Goal: Task Accomplishment & Management: Use online tool/utility

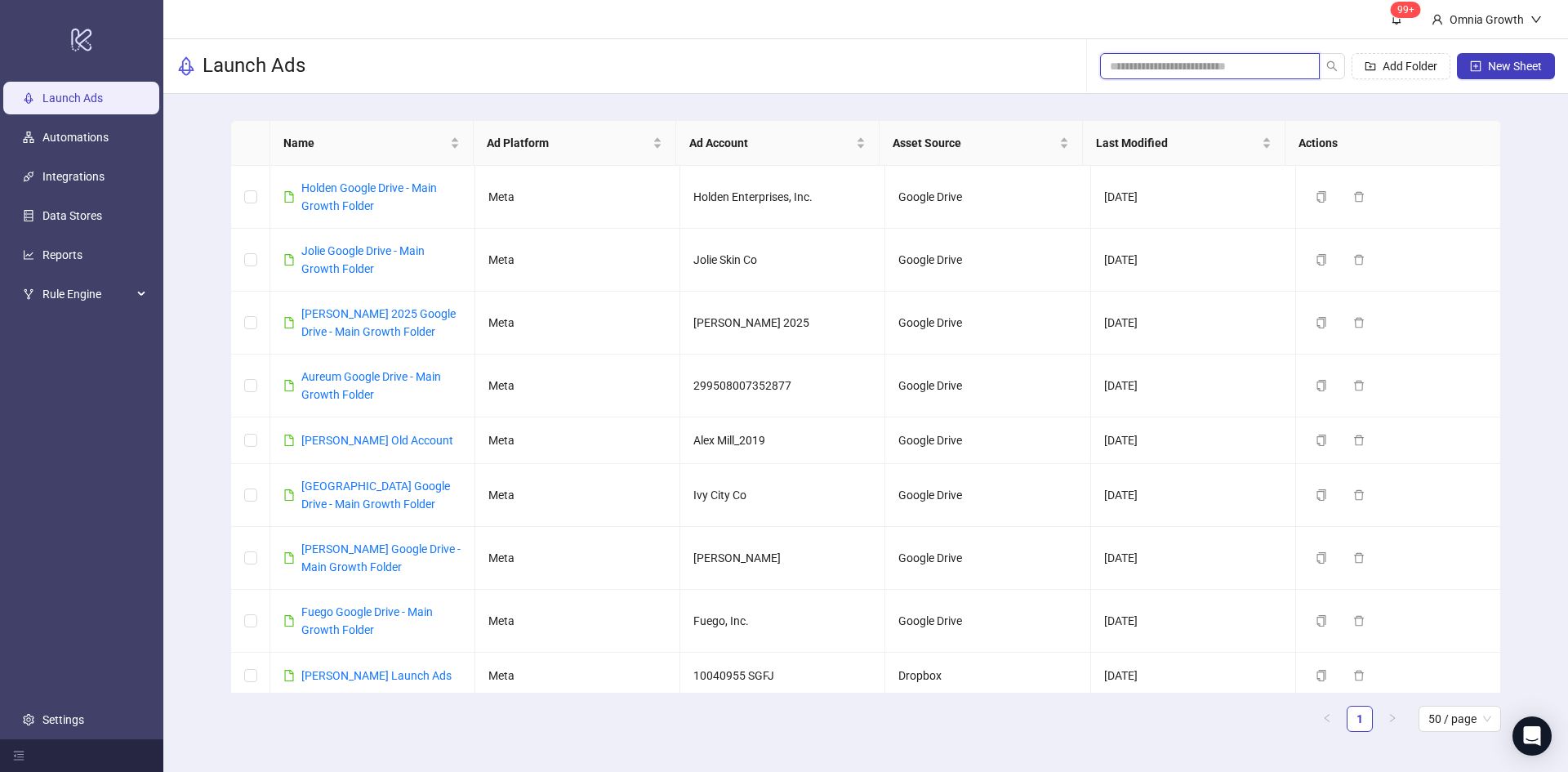
click at [1258, 74] on input "search" at bounding box center [1203, 66] width 187 height 18
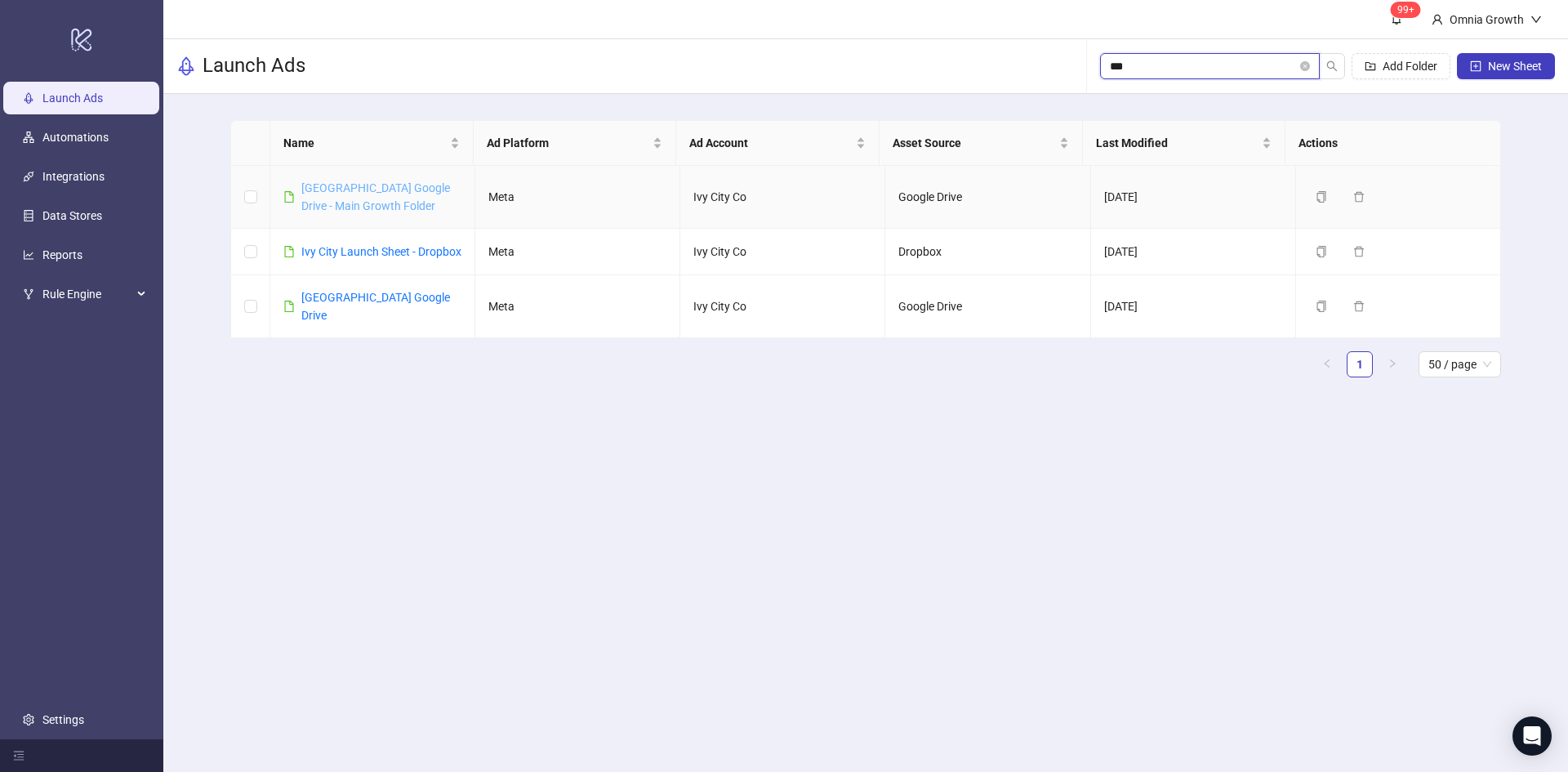
type input "***"
click at [381, 190] on link "[GEOGRAPHIC_DATA] Google Drive - Main Growth Folder" at bounding box center [375, 197] width 149 height 31
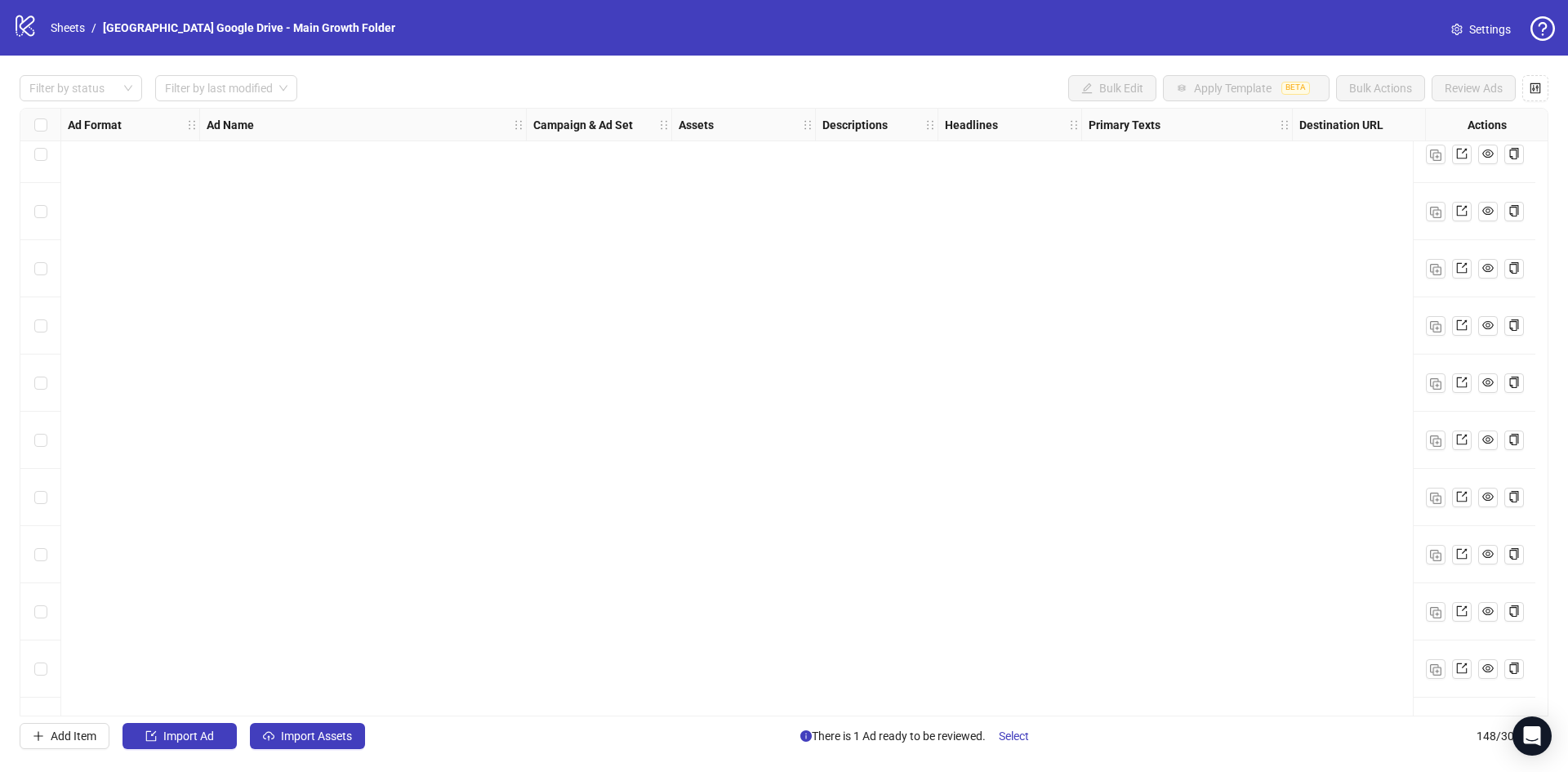
scroll to position [7896, 0]
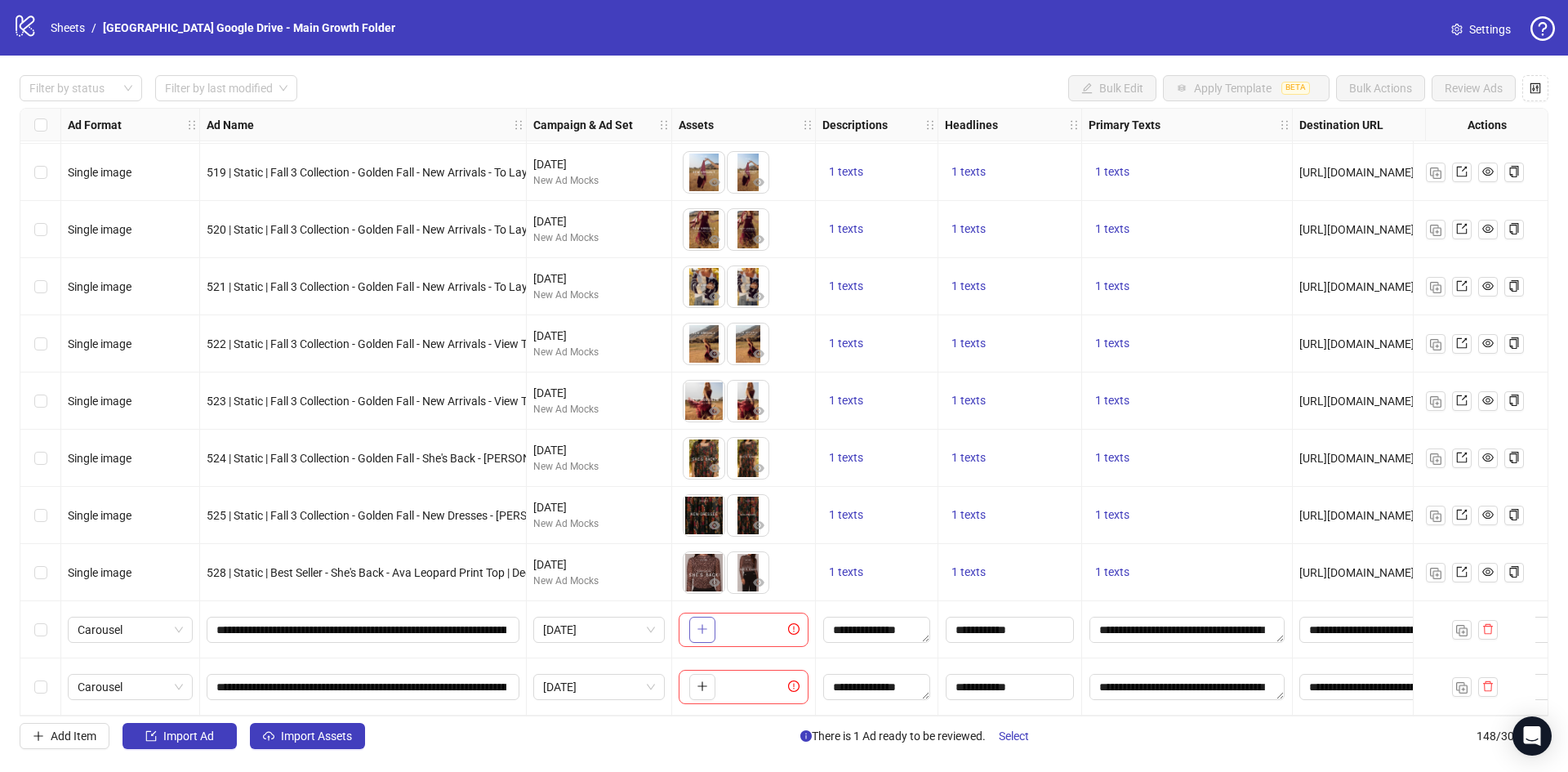
click at [701, 623] on icon "plus" at bounding box center [702, 628] width 11 height 11
click at [708, 626] on button "button" at bounding box center [702, 630] width 26 height 26
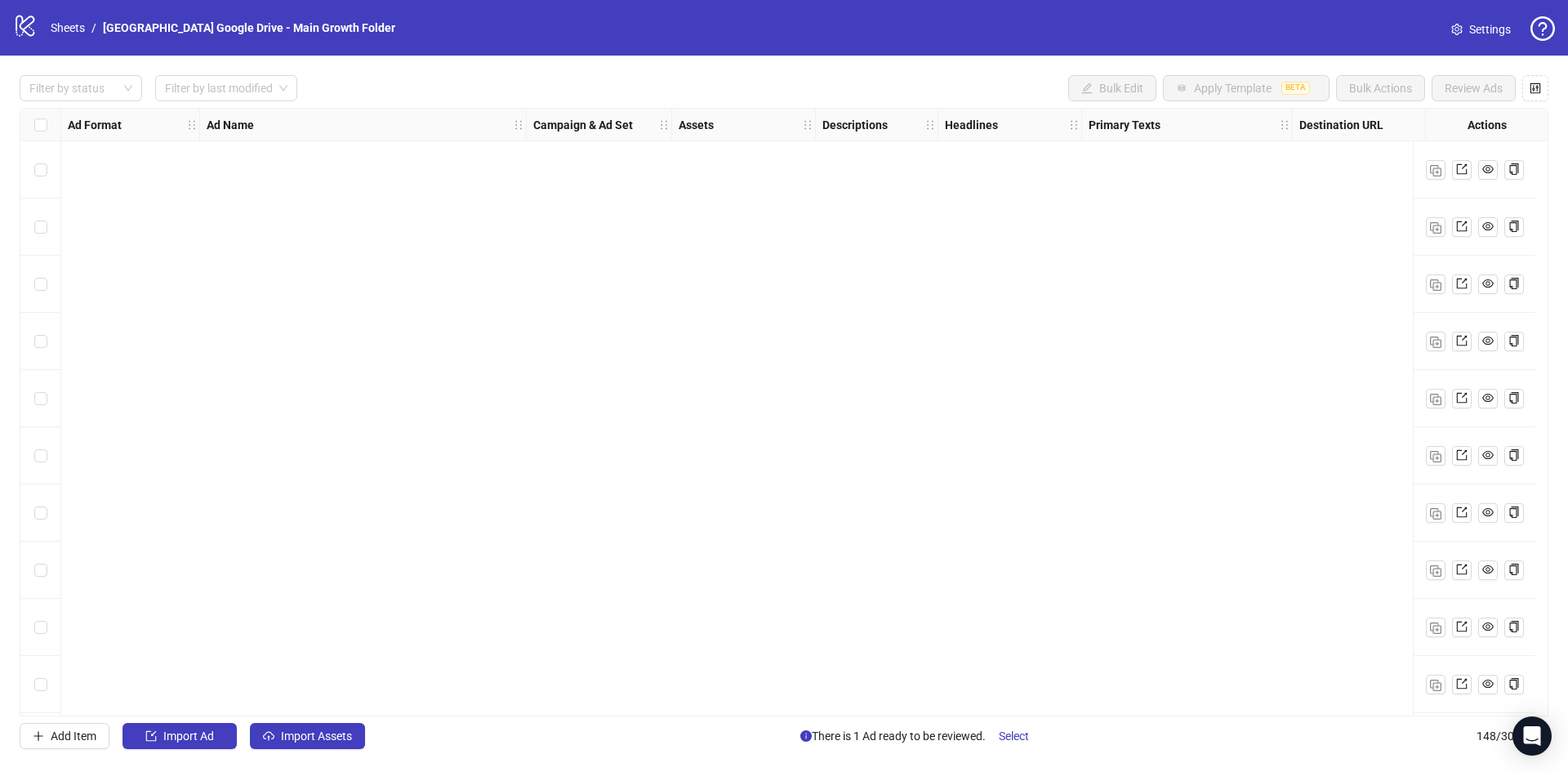
scroll to position [7896, 0]
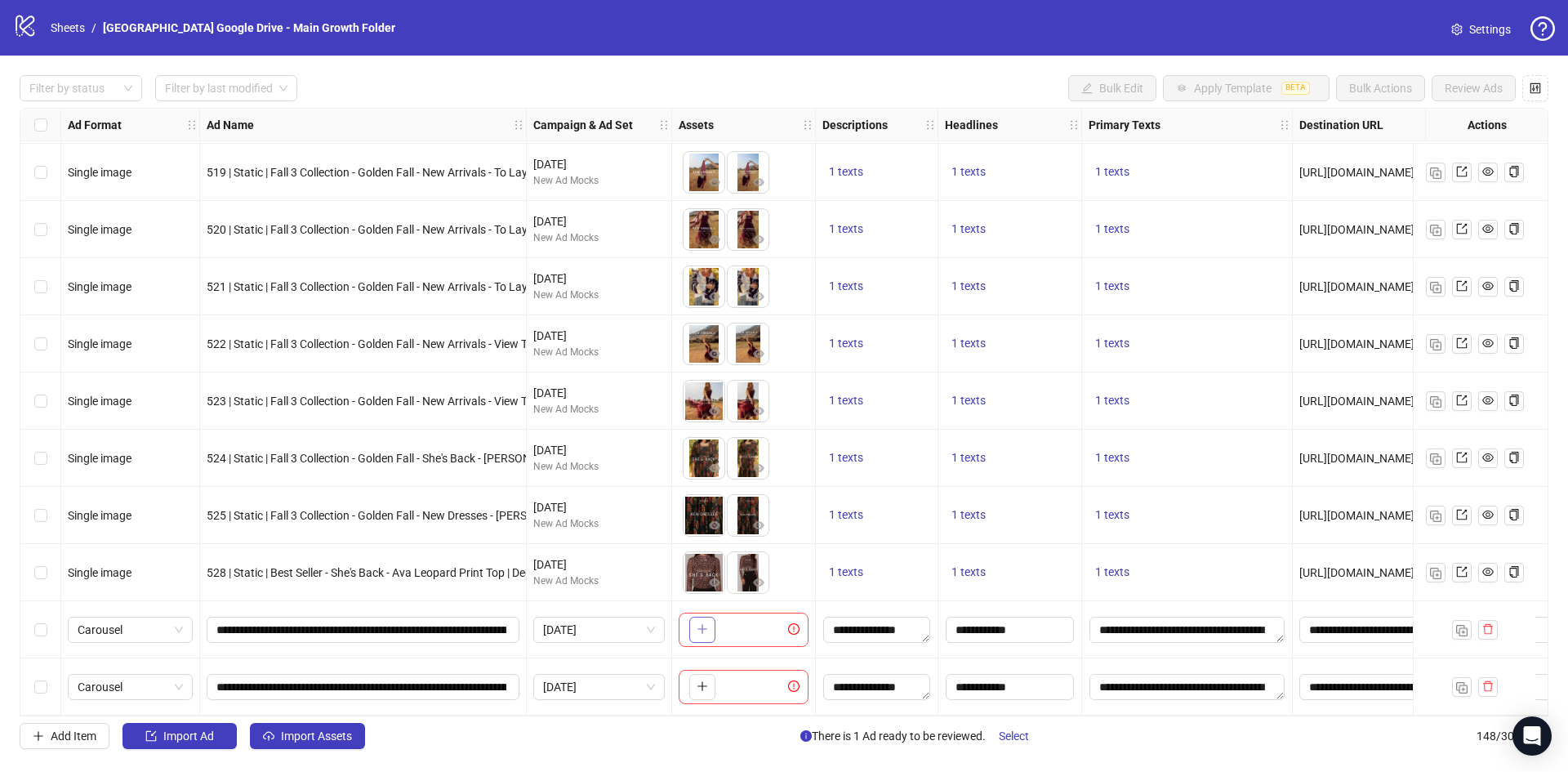
click at [705, 623] on icon "plus" at bounding box center [702, 628] width 11 height 11
click at [703, 628] on icon "plus" at bounding box center [702, 628] width 11 height 11
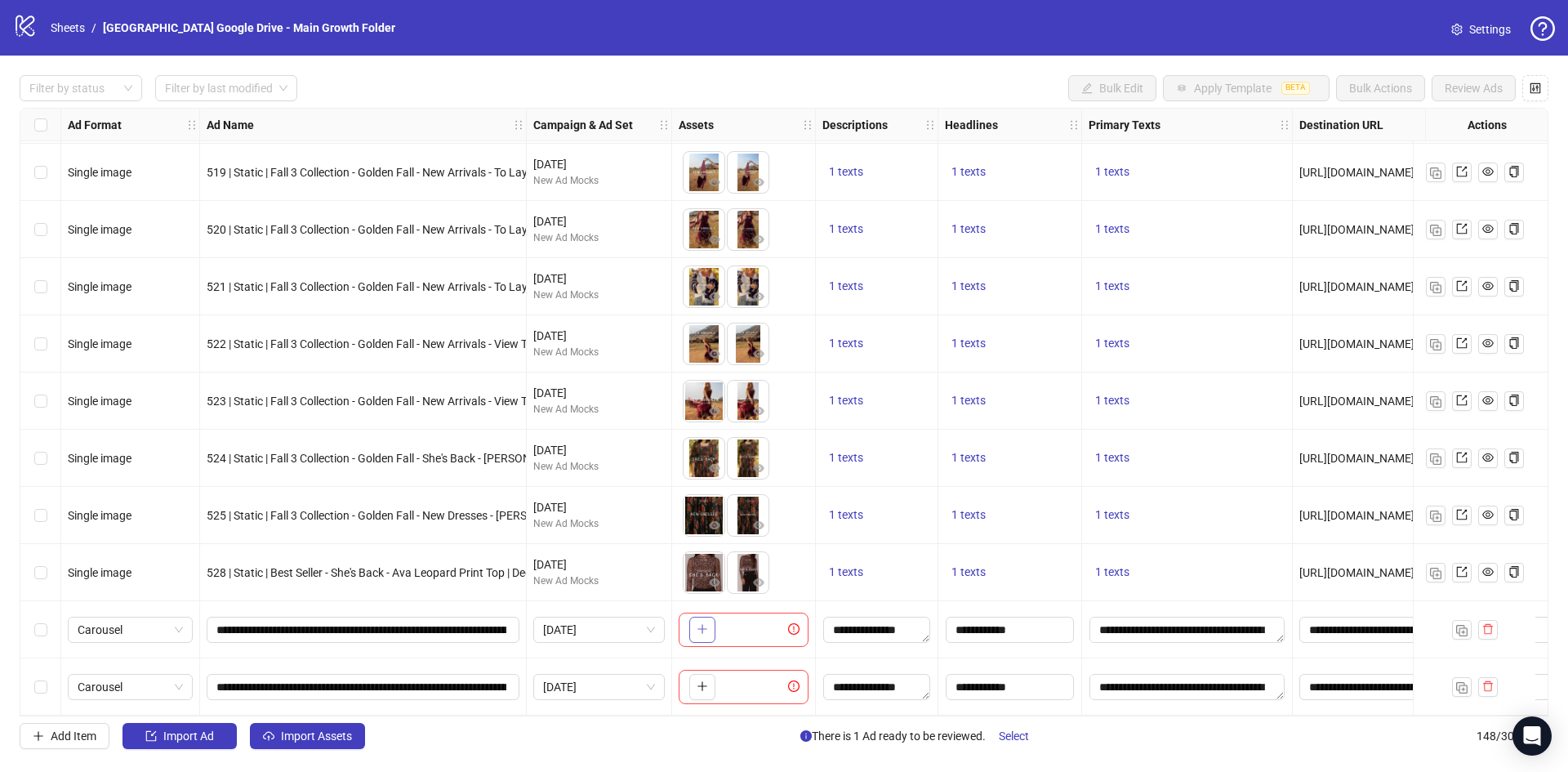
click at [703, 629] on span "button" at bounding box center [702, 628] width 11 height 13
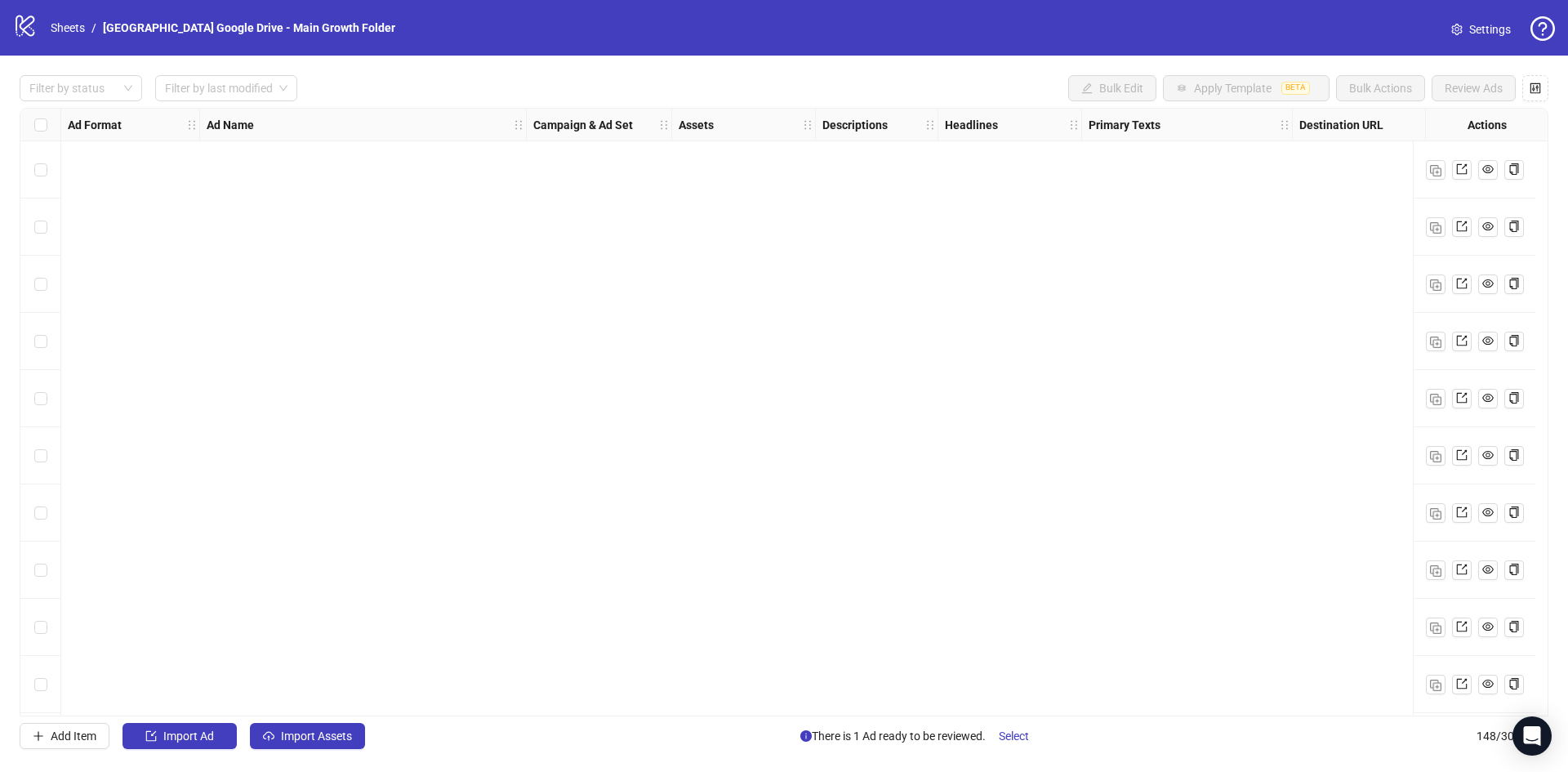
scroll to position [7896, 0]
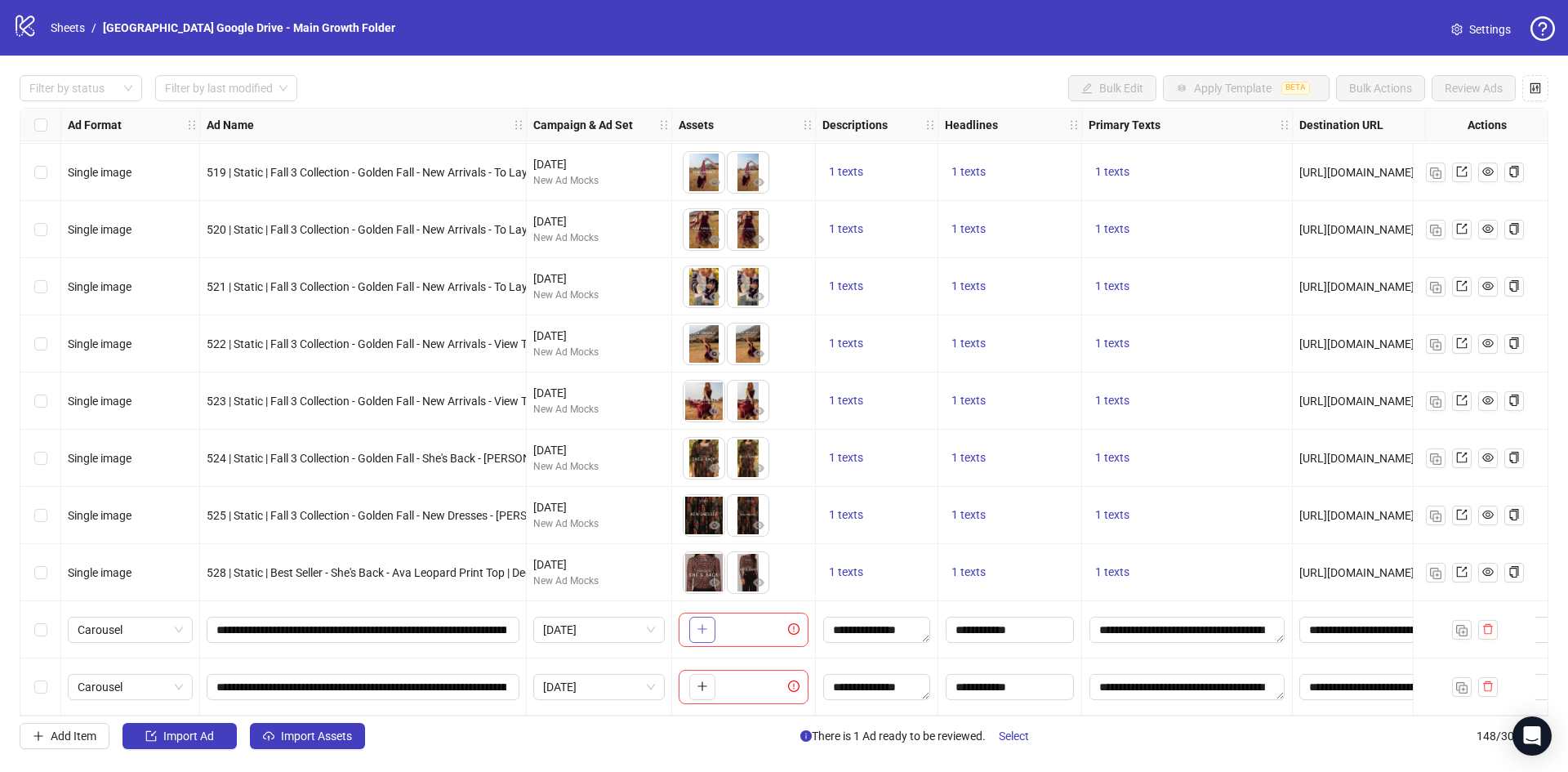
click at [702, 632] on button "button" at bounding box center [702, 630] width 26 height 26
click at [781, 624] on span "+ 6" at bounding box center [787, 630] width 20 height 18
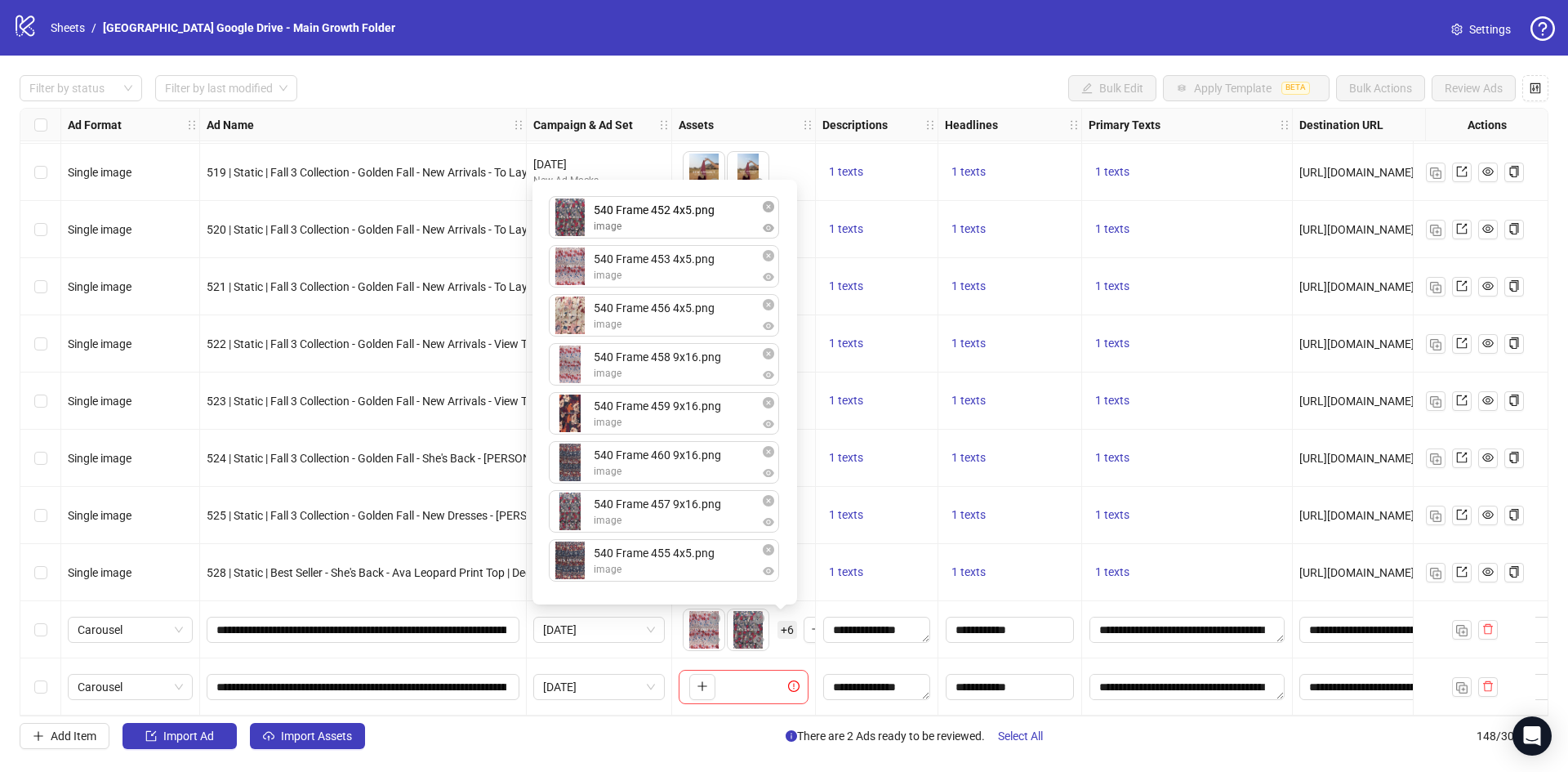
drag, startPoint x: 634, startPoint y: 272, endPoint x: 641, endPoint y: 228, distance: 44.6
click at [641, 228] on div "540 Frame 453 4x5.png image 540 Frame 452 4x5.png image 540 Frame 456 4x5.png i…" at bounding box center [664, 392] width 245 height 405
drag, startPoint x: 630, startPoint y: 574, endPoint x: 641, endPoint y: 229, distance: 345.2
click at [641, 229] on div "540 Frame 452 4x5.png image 540 Frame 453 4x5.png image 540 Frame 456 4x5.png i…" at bounding box center [664, 392] width 245 height 405
drag, startPoint x: 639, startPoint y: 277, endPoint x: 642, endPoint y: 227, distance: 50.1
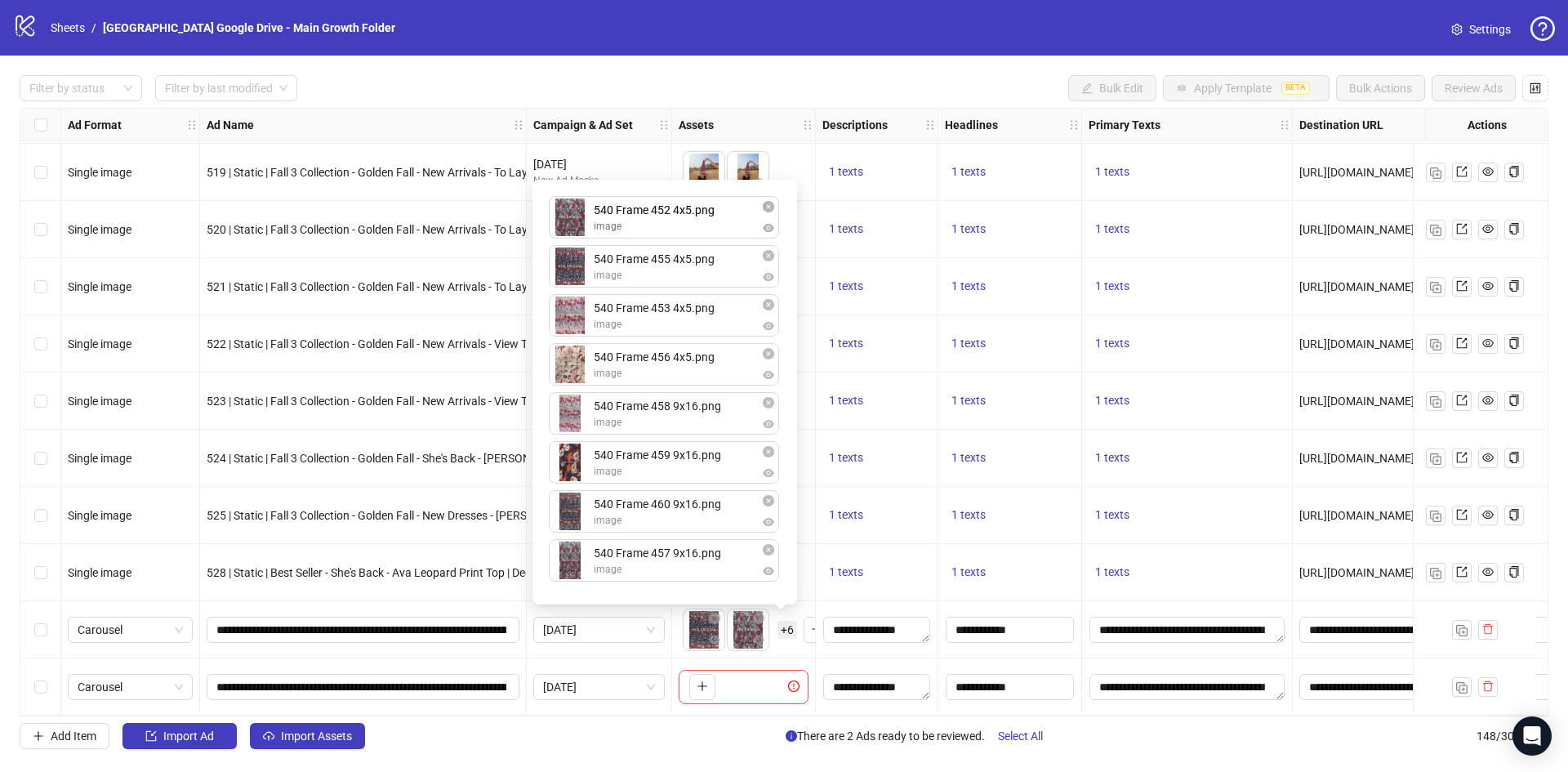
click at [642, 227] on div "540 Frame 455 4x5.png image 540 Frame 452 4x5.png image 540 Frame 453 4x5.png i…" at bounding box center [664, 392] width 245 height 405
drag, startPoint x: 636, startPoint y: 323, endPoint x: 641, endPoint y: 285, distance: 38.3
click at [639, 256] on div "540 Frame 452 4x5.png image 540 Frame 455 4x5.png image 540 Frame 453 4x5.png i…" at bounding box center [664, 392] width 245 height 405
drag, startPoint x: 706, startPoint y: 560, endPoint x: 703, endPoint y: 417, distance: 143.0
click at [703, 417] on div "540 Frame 452 4x5.png image 540 Frame 453 4x5.png image 540 Frame 455 4x5.png i…" at bounding box center [664, 392] width 245 height 405
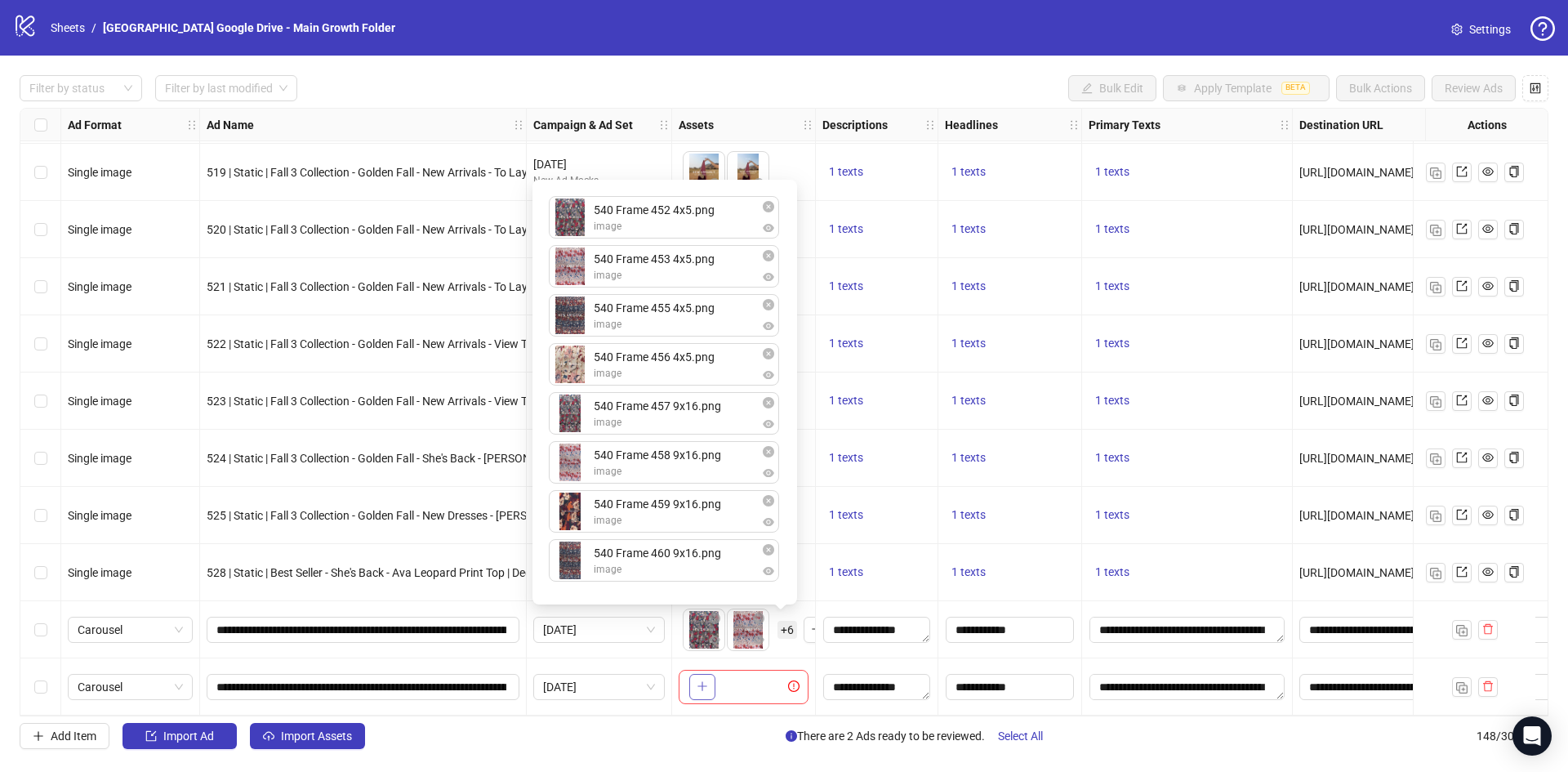
click at [702, 683] on icon "plus" at bounding box center [702, 686] width 11 height 11
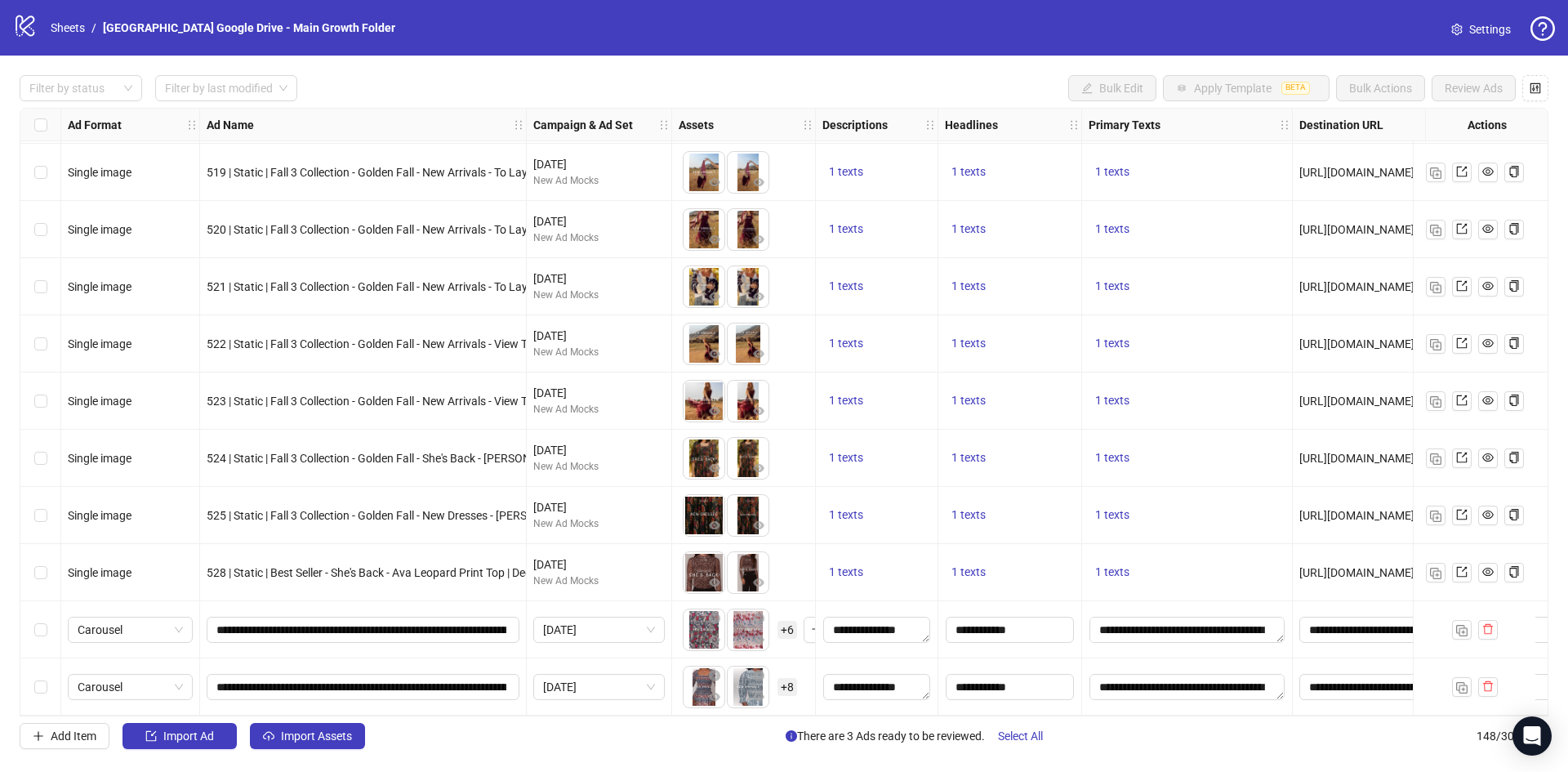
click at [791, 689] on span "+ 8" at bounding box center [787, 687] width 20 height 18
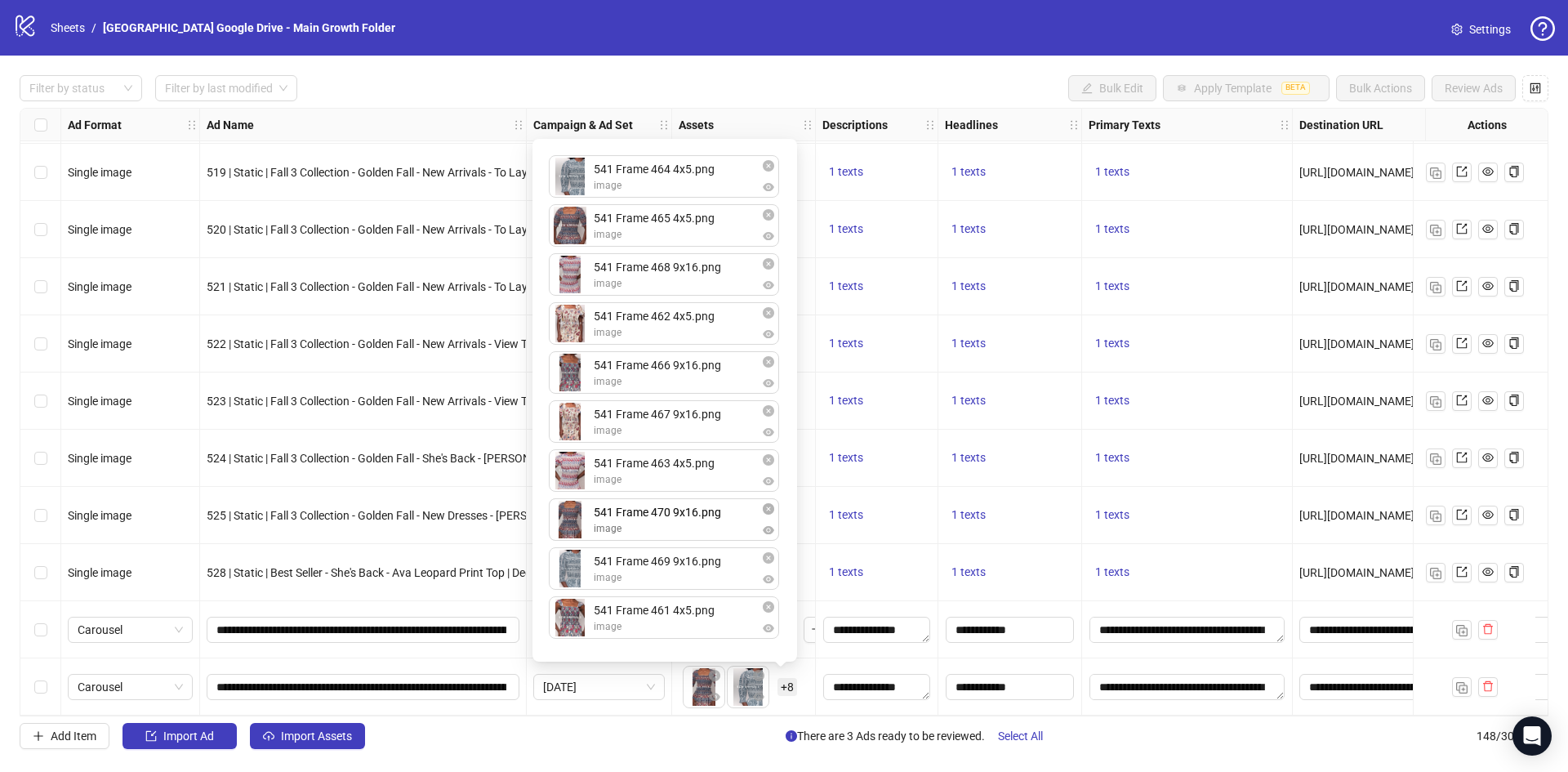
drag, startPoint x: 577, startPoint y: 190, endPoint x: 588, endPoint y: 523, distance: 333.2
drag, startPoint x: 693, startPoint y: 334, endPoint x: 702, endPoint y: 181, distance: 153.3
click at [702, 181] on div "541 Frame 464 4x5.png image 541 Frame 465 4x5.png image 541 Frame 468 9x16.png …" at bounding box center [664, 400] width 245 height 503
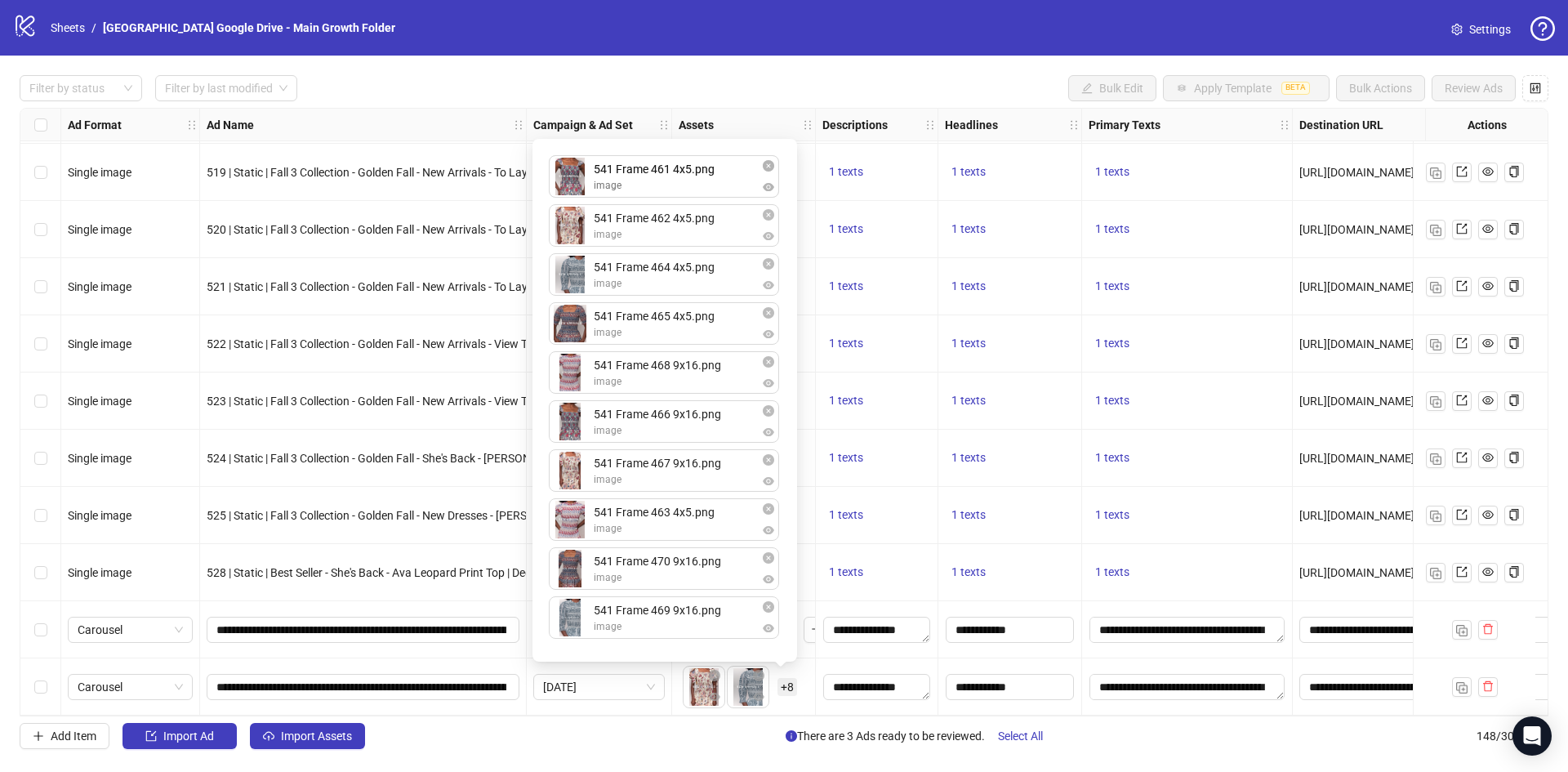
drag, startPoint x: 703, startPoint y: 635, endPoint x: 744, endPoint y: 190, distance: 446.9
click at [744, 190] on div "541 Frame 462 4x5.png image 541 Frame 464 4x5.png image 541 Frame 465 4x5.png i…" at bounding box center [664, 400] width 245 height 503
drag, startPoint x: 710, startPoint y: 517, endPoint x: 717, endPoint y: 311, distance: 206.1
click at [717, 311] on div "541 Frame 461 4x5.png image 541 Frame 462 4x5.png image 541 Frame 464 4x5.png i…" at bounding box center [664, 400] width 245 height 503
drag, startPoint x: 719, startPoint y: 529, endPoint x: 729, endPoint y: 441, distance: 88.6
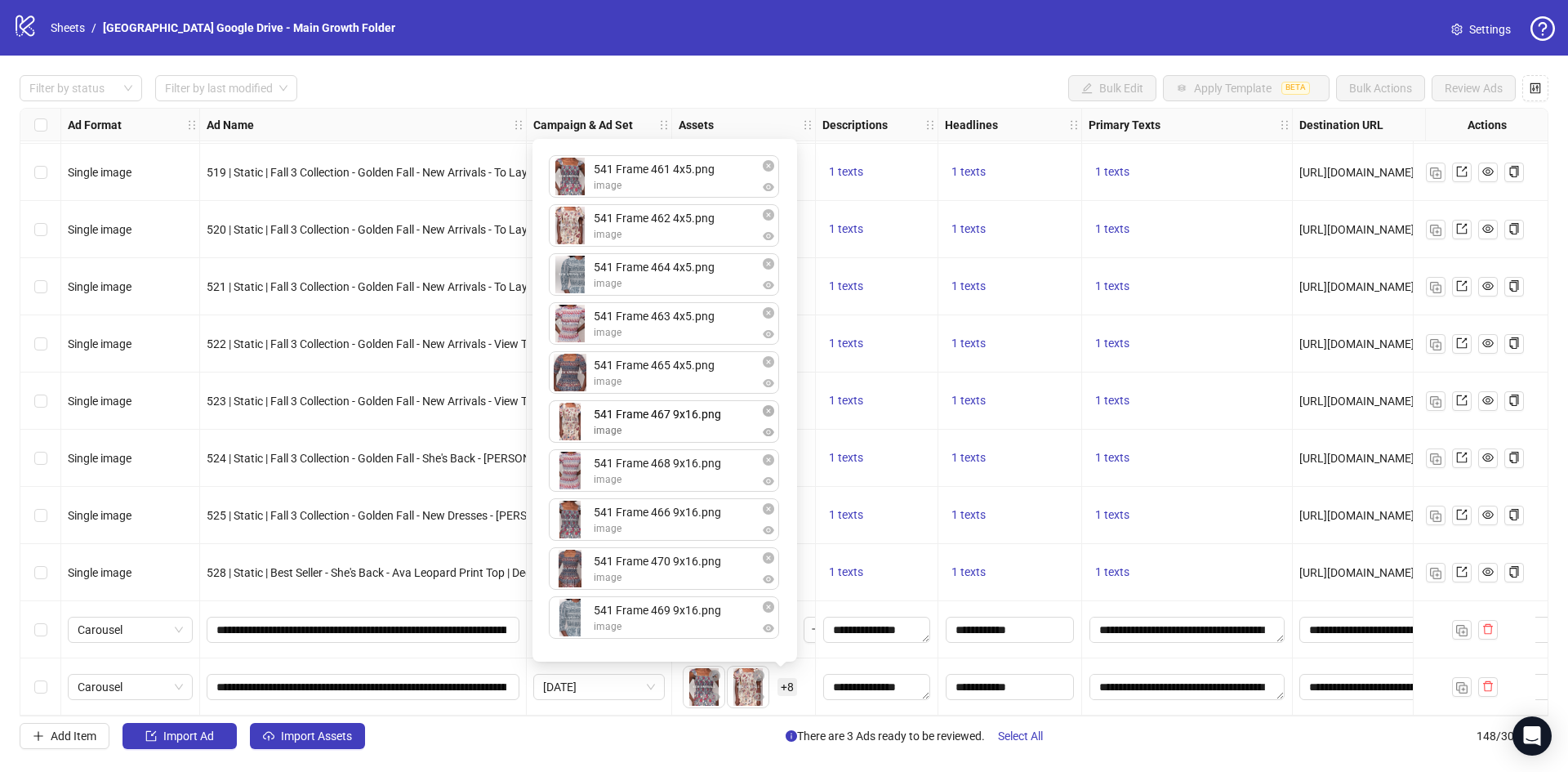
click at [729, 441] on div "541 Frame 461 4x5.png image 541 Frame 462 4x5.png image 541 Frame 464 4x5.png i…" at bounding box center [664, 400] width 245 height 503
drag, startPoint x: 710, startPoint y: 532, endPoint x: 721, endPoint y: 446, distance: 86.7
click at [721, 446] on div "541 Frame 461 4x5.png image 541 Frame 462 4x5.png image 541 Frame 464 4x5.png i…" at bounding box center [664, 400] width 245 height 503
drag, startPoint x: 696, startPoint y: 571, endPoint x: 693, endPoint y: 615, distance: 44.1
drag, startPoint x: 643, startPoint y: 583, endPoint x: 650, endPoint y: 480, distance: 103.2
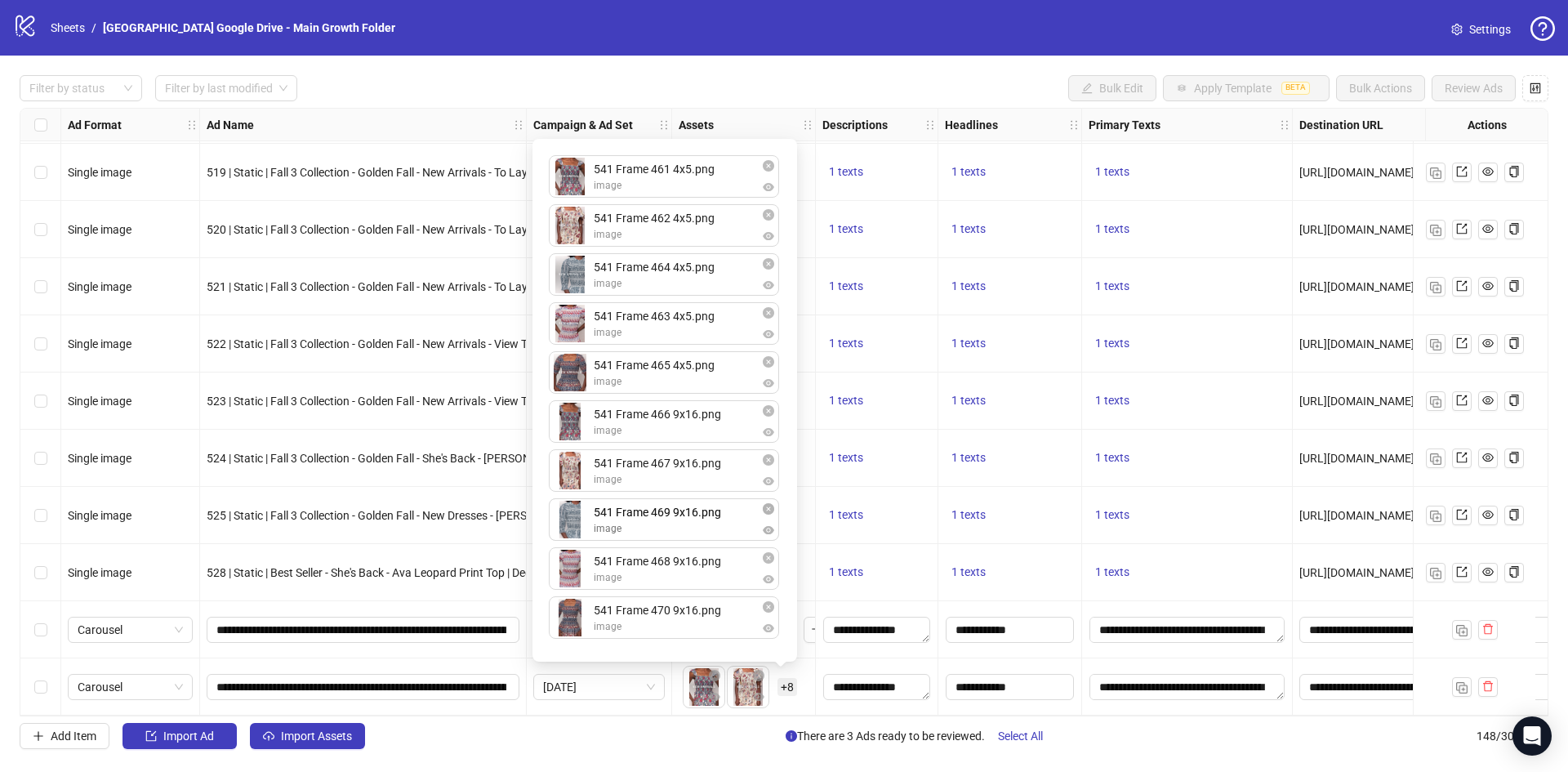
click at [646, 543] on div "541 Frame 461 4x5.png image 541 Frame 462 4x5.png image 541 Frame 464 4x5.png i…" at bounding box center [664, 400] width 245 height 503
click at [1024, 518] on div "1 texts" at bounding box center [1010, 515] width 130 height 20
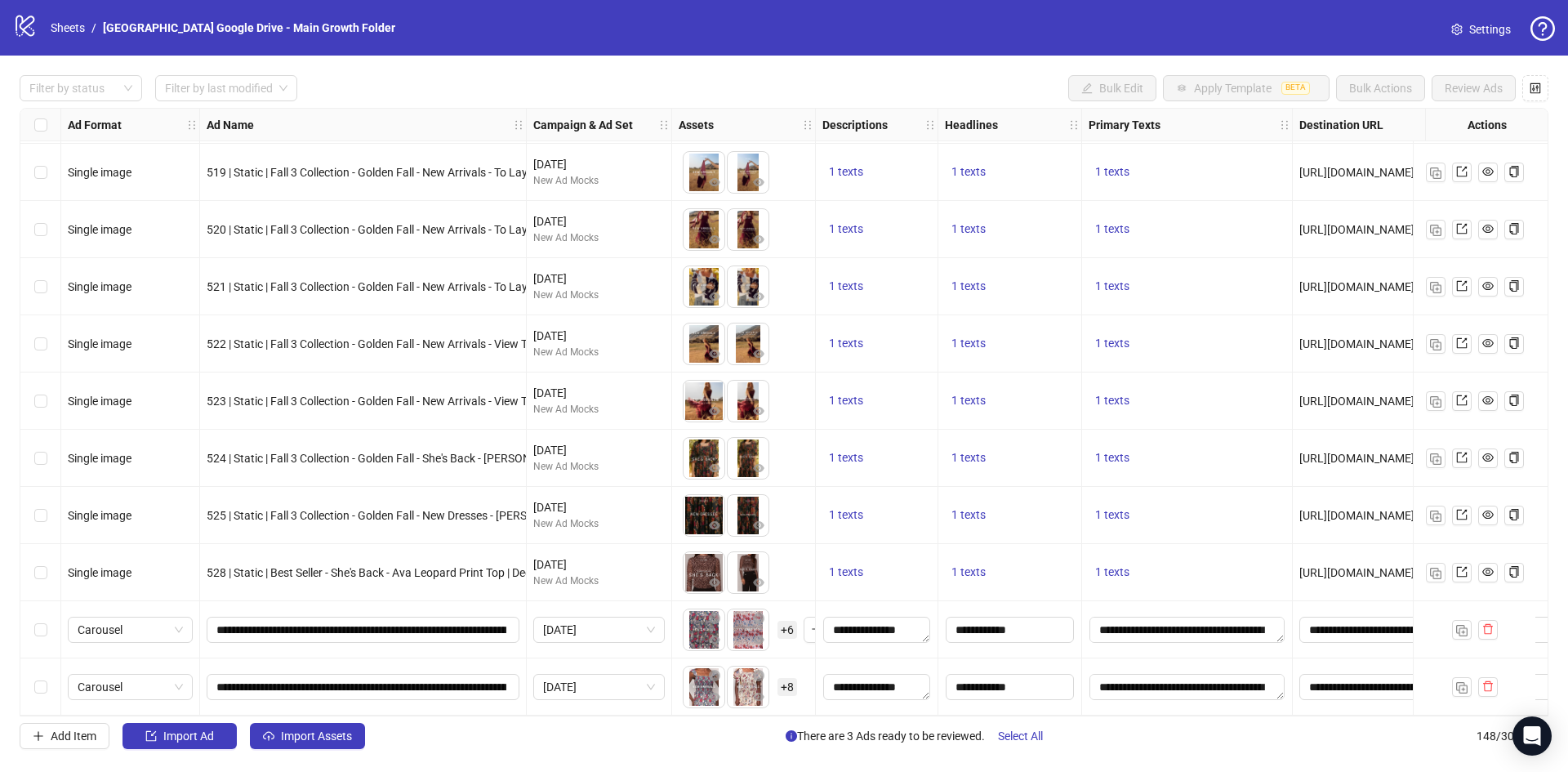
click at [790, 622] on span "+ 6" at bounding box center [787, 630] width 20 height 18
click at [810, 627] on button "button" at bounding box center [817, 630] width 26 height 26
click at [784, 627] on span "+ 6" at bounding box center [787, 630] width 20 height 18
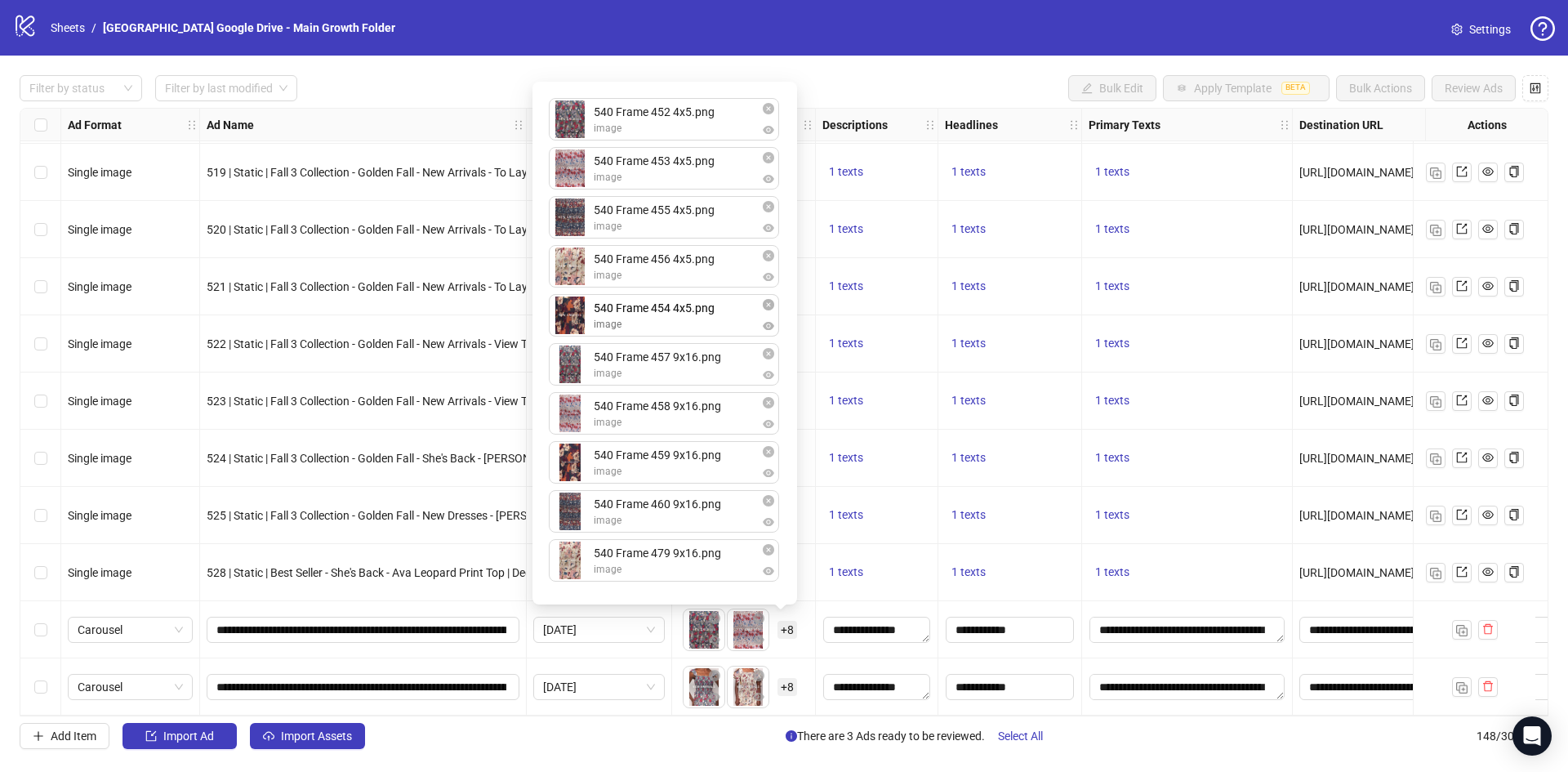
drag, startPoint x: 569, startPoint y: 523, endPoint x: 578, endPoint y: 321, distance: 202.2
drag, startPoint x: 572, startPoint y: 575, endPoint x: 576, endPoint y: 468, distance: 107.1
click at [576, 468] on div "540 Frame 452 4x5.png image 540 Frame 453 4x5.png image 540 Frame 455 4x5.png i…" at bounding box center [664, 343] width 245 height 503
drag, startPoint x: 609, startPoint y: 570, endPoint x: 629, endPoint y: 472, distance: 100.0
click at [629, 472] on div "540 Frame 452 4x5.png image 540 Frame 453 4x5.png image 540 Frame 455 4x5.png i…" at bounding box center [664, 343] width 245 height 503
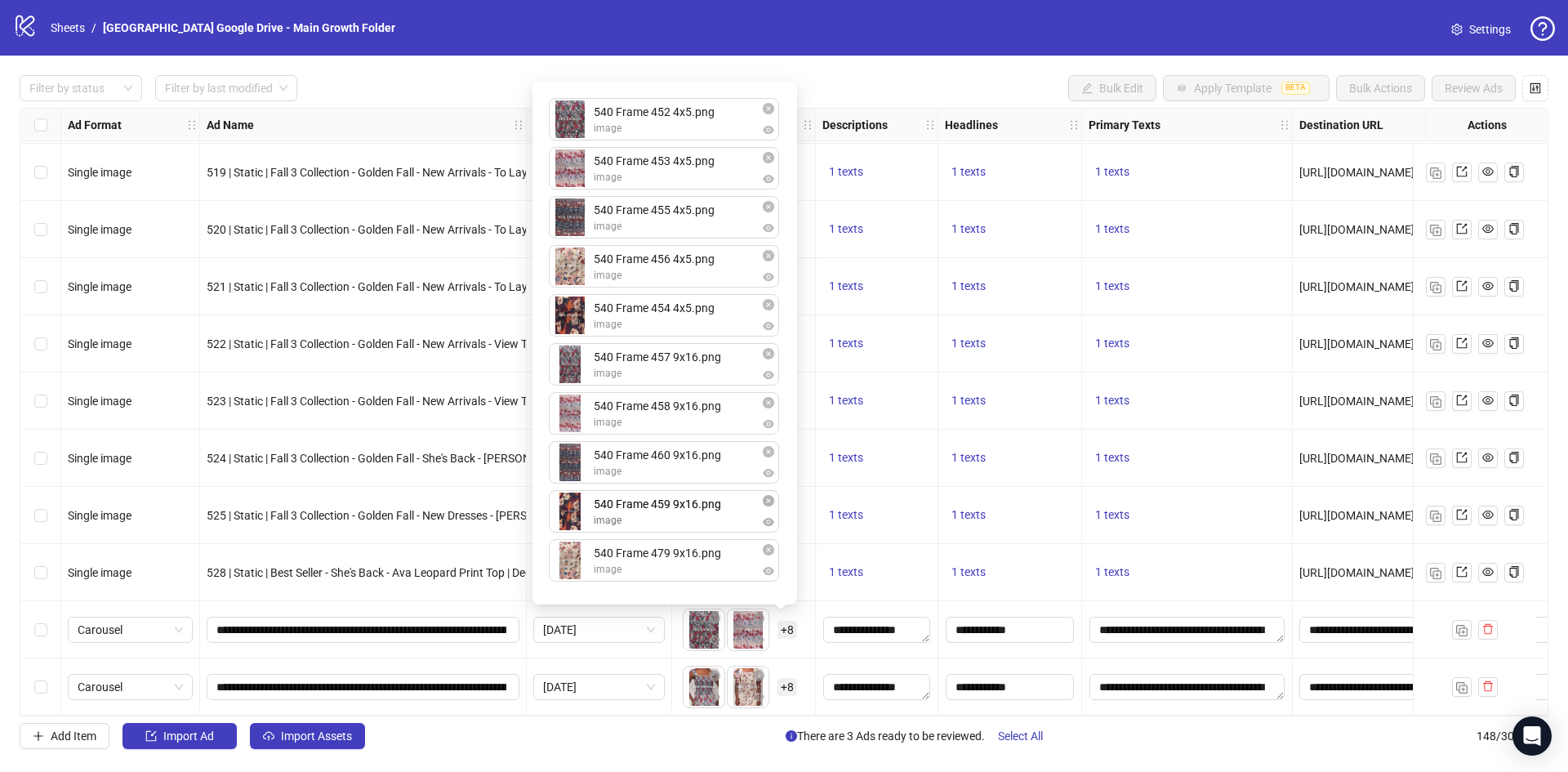
drag, startPoint x: 645, startPoint y: 571, endPoint x: 655, endPoint y: 515, distance: 56.9
click at [655, 515] on div "540 Frame 452 4x5.png image 540 Frame 453 4x5.png image 540 Frame 455 4x5.png i…" at bounding box center [664, 343] width 245 height 503
drag, startPoint x: 655, startPoint y: 515, endPoint x: 647, endPoint y: 572, distance: 57.6
click at [908, 518] on div "1 texts" at bounding box center [877, 515] width 109 height 20
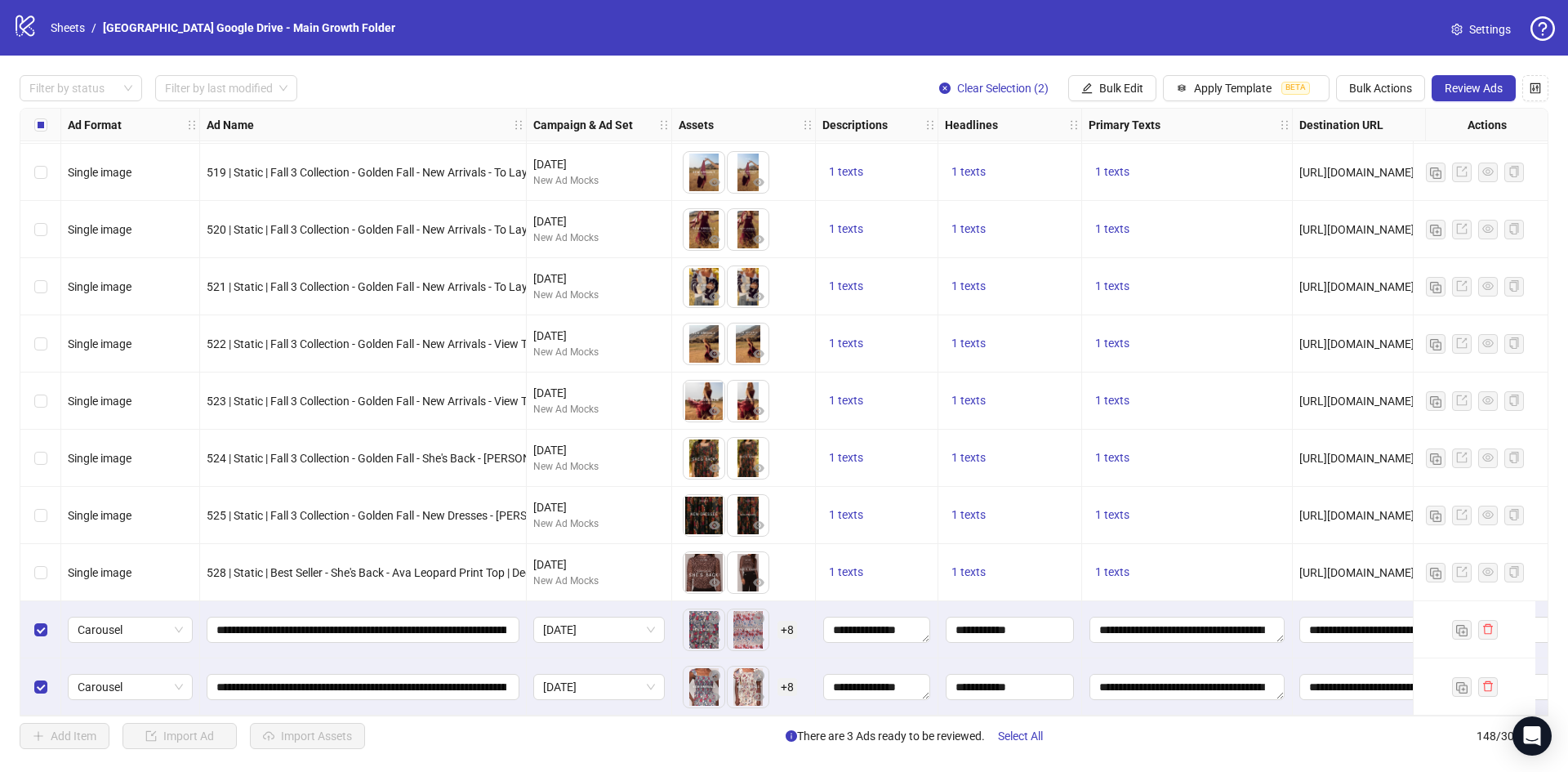
drag, startPoint x: 745, startPoint y: 706, endPoint x: 773, endPoint y: 709, distance: 28.2
click at [773, 709] on div "To pick up a draggable item, press the space bar. While dragging, use the arrow…" at bounding box center [744, 687] width 144 height 57
drag, startPoint x: 760, startPoint y: 718, endPoint x: 829, endPoint y: 714, distance: 69.1
click at [829, 714] on div "Filter by status Filter by last modified Clear Selection (2) Bulk Edit Apply Te…" at bounding box center [784, 412] width 1568 height 713
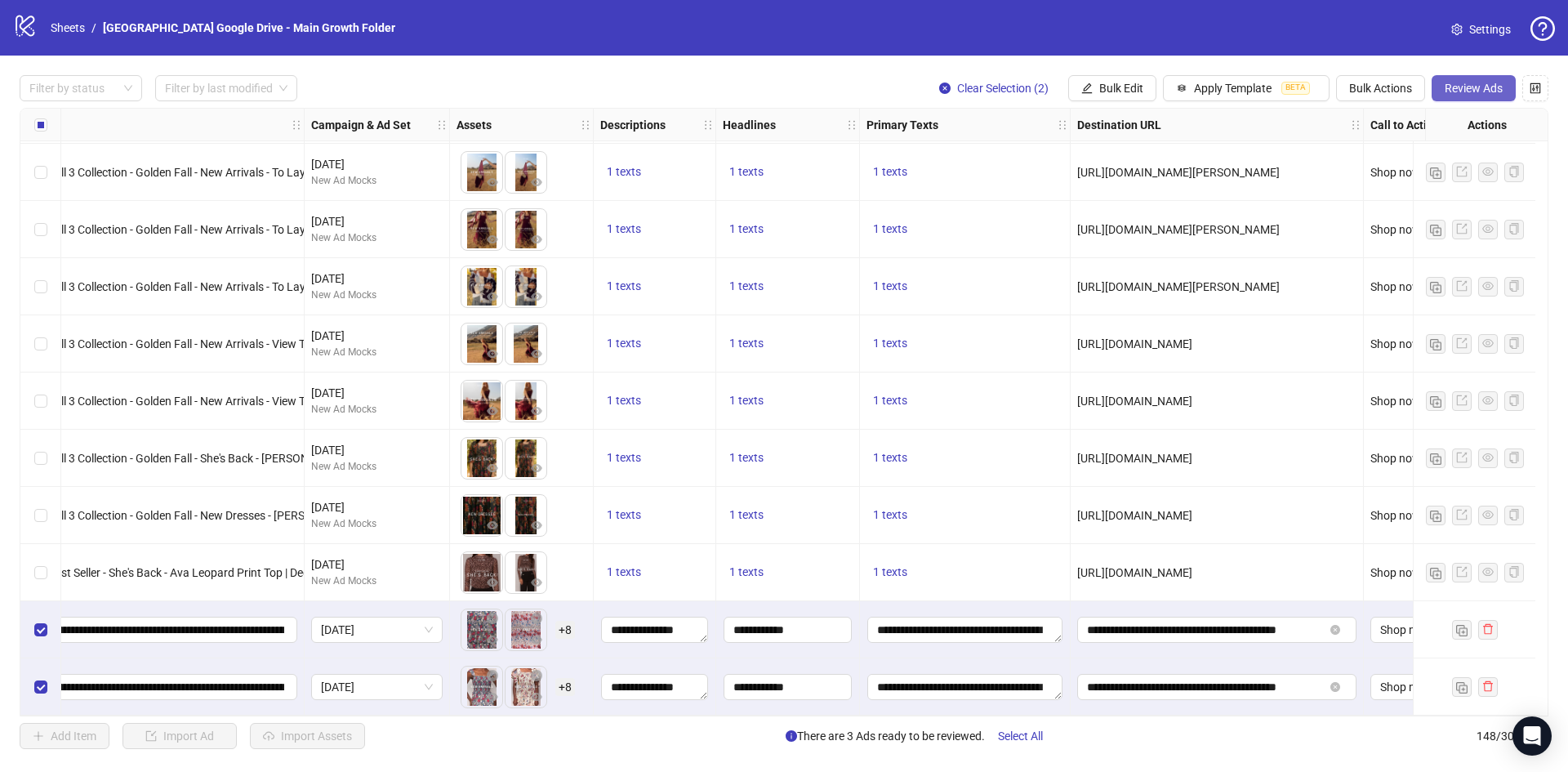
click at [1468, 93] on span "Review Ads" at bounding box center [1474, 88] width 58 height 13
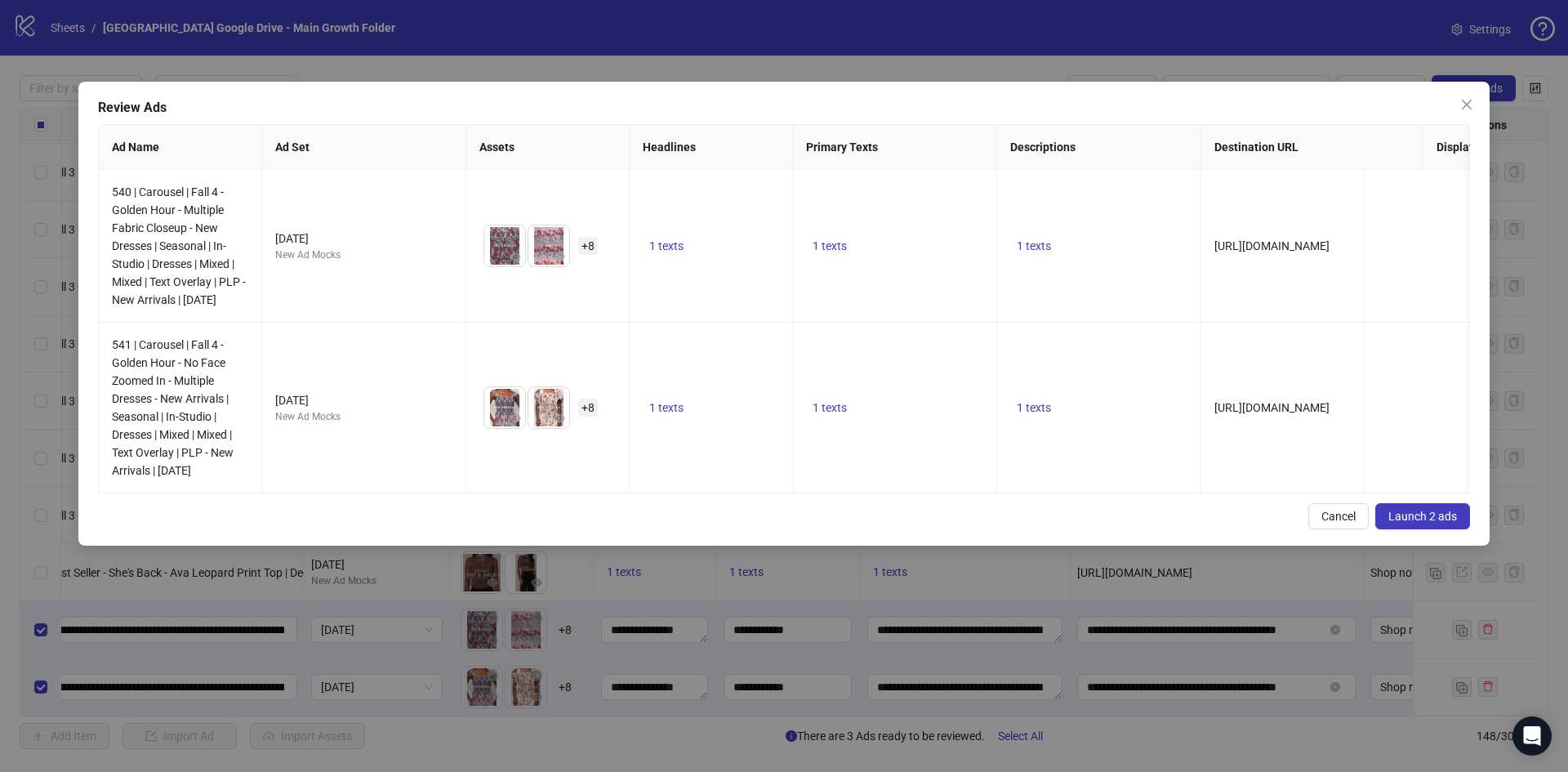
click at [1458, 524] on button "Launch 2 ads" at bounding box center [1422, 516] width 94 height 26
